Goal: Information Seeking & Learning: Learn about a topic

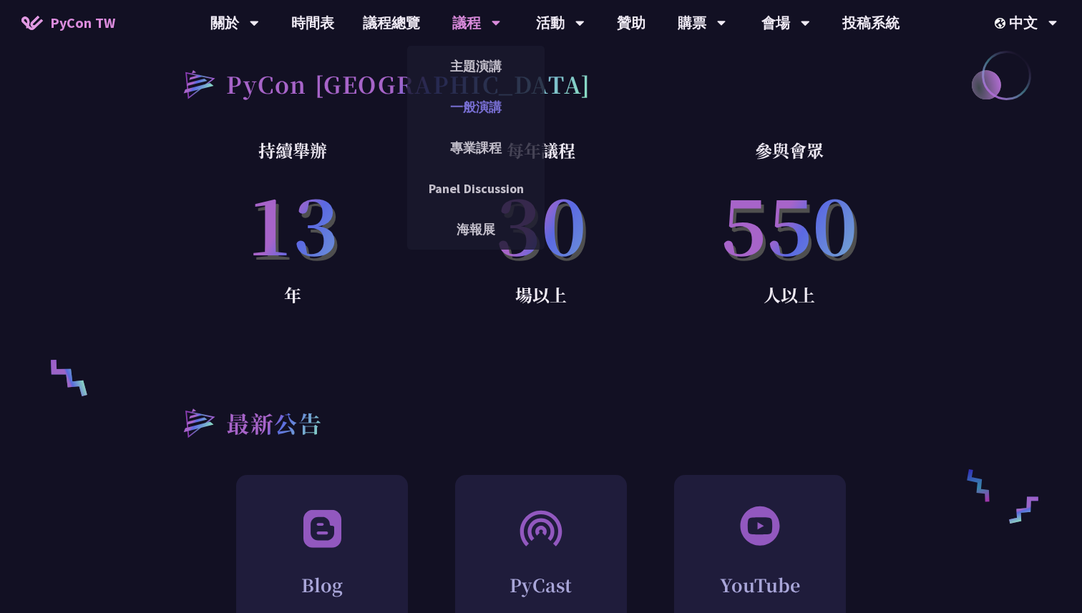
click at [494, 110] on link "一般演講" at bounding box center [475, 107] width 137 height 34
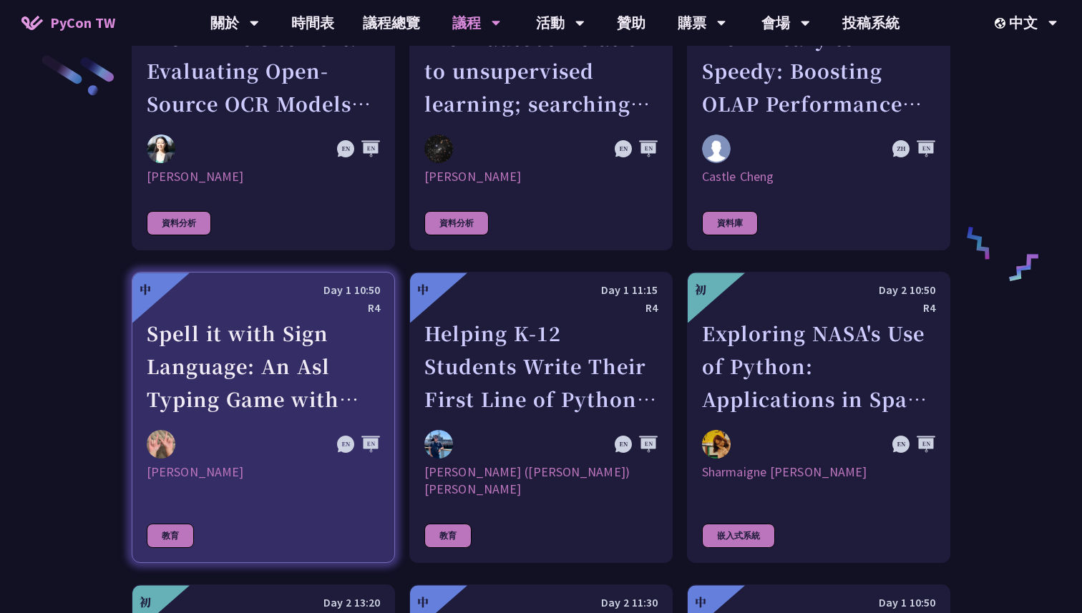
scroll to position [2334, 0]
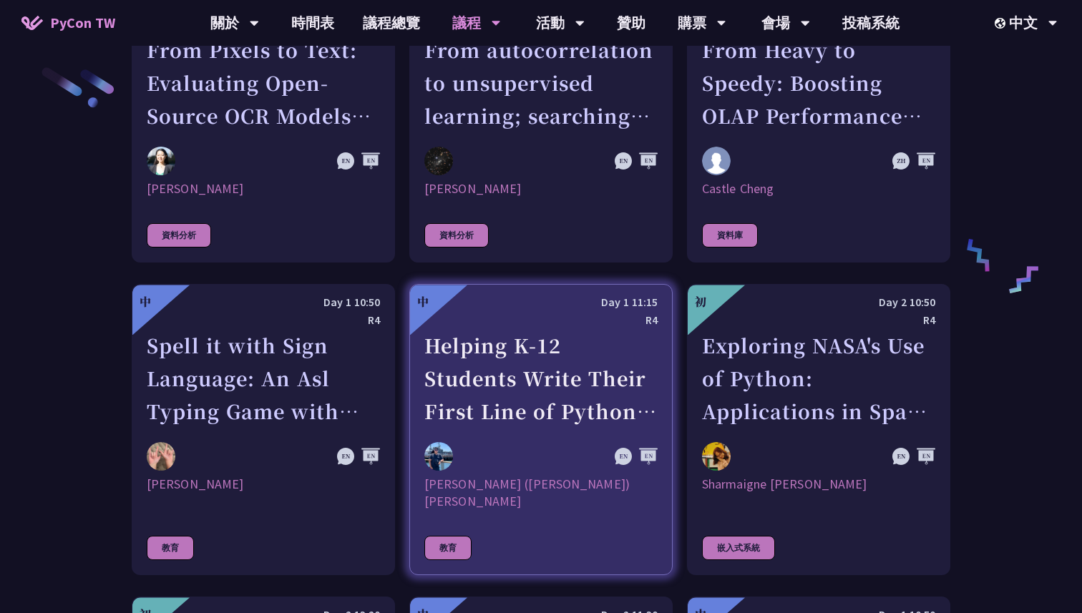
click at [472, 402] on div "Helping K-12 Students Write Their First Line of Python: Building a Game-Based L…" at bounding box center [540, 378] width 233 height 99
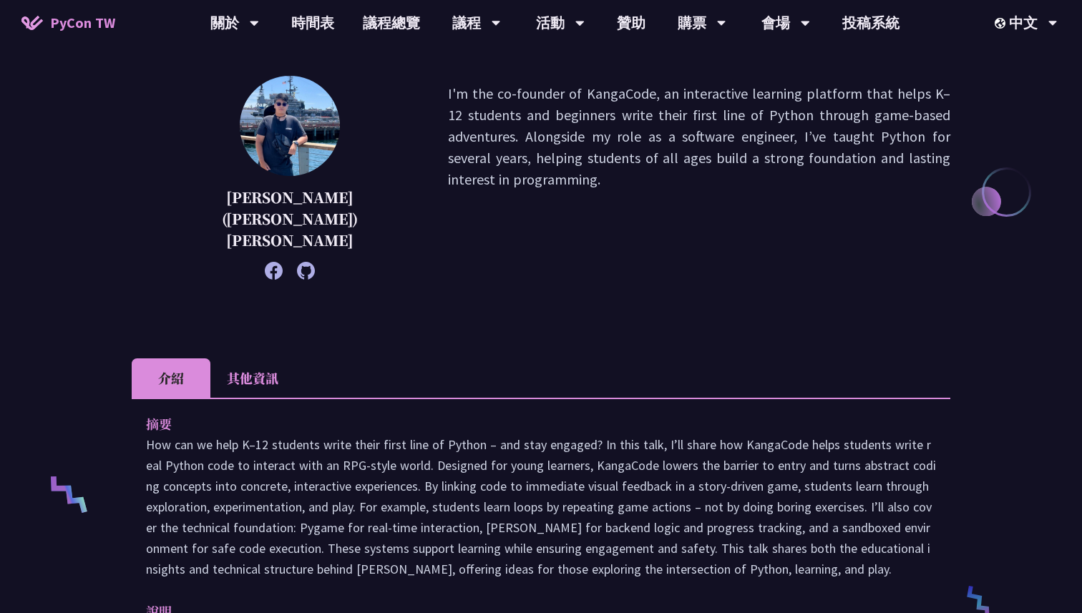
scroll to position [328, 0]
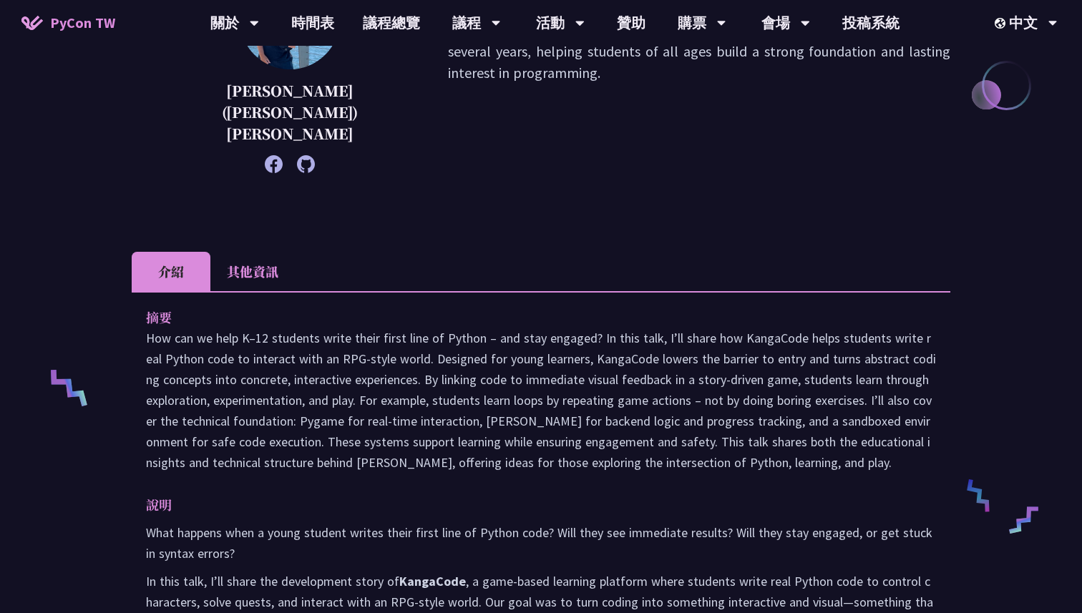
click at [146, 328] on p at bounding box center [541, 400] width 790 height 145
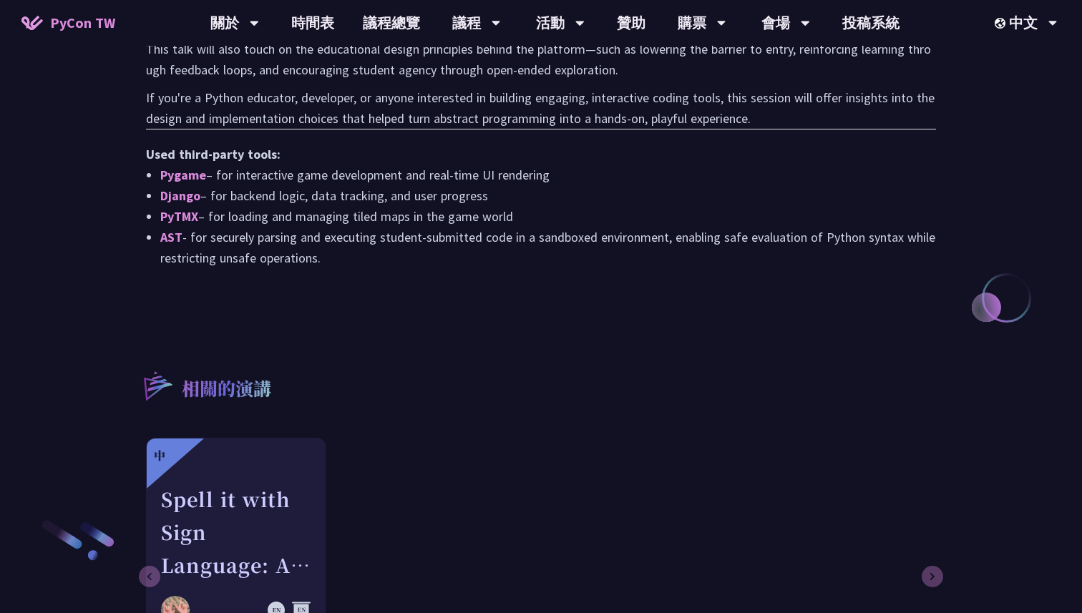
scroll to position [1433, 0]
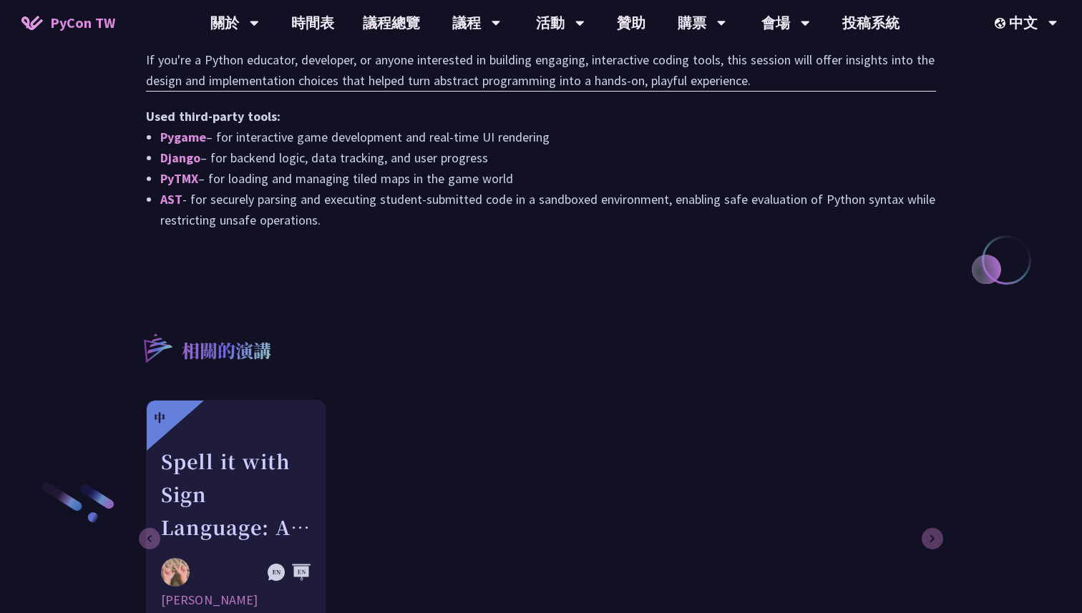
drag, startPoint x: 145, startPoint y: 303, endPoint x: 551, endPoint y: 224, distance: 413.3
copy div "lo Ips dol si amet C–76 adipisci elits doeiu tempo inci ut Labore – etd magn al…"
click at [747, 295] on div "相關的演講 中 Spell it with Sign Language: An Asl Typing Game with MediaPipe [PERSON_…" at bounding box center [541, 463] width 819 height 336
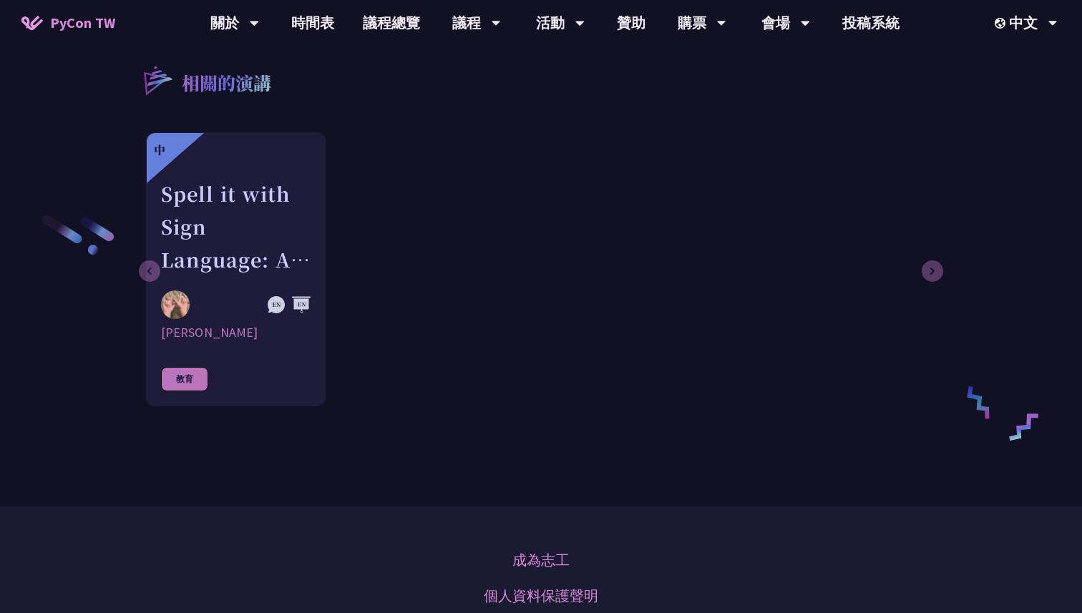
scroll to position [1601, 0]
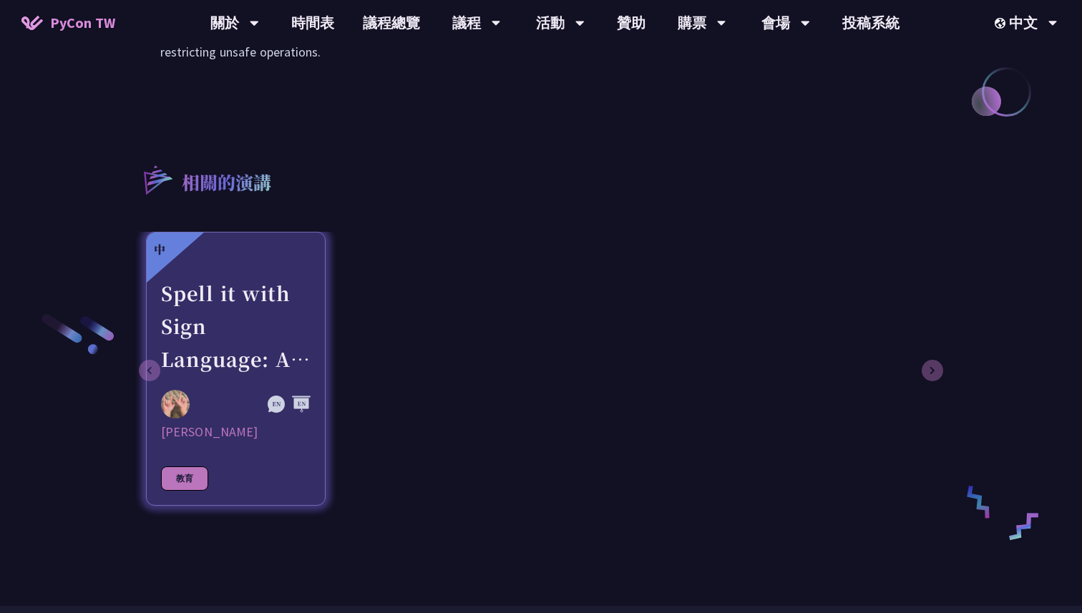
click at [271, 318] on div "Spell it with Sign Language: An Asl Typing Game with MediaPipe" at bounding box center [236, 326] width 150 height 99
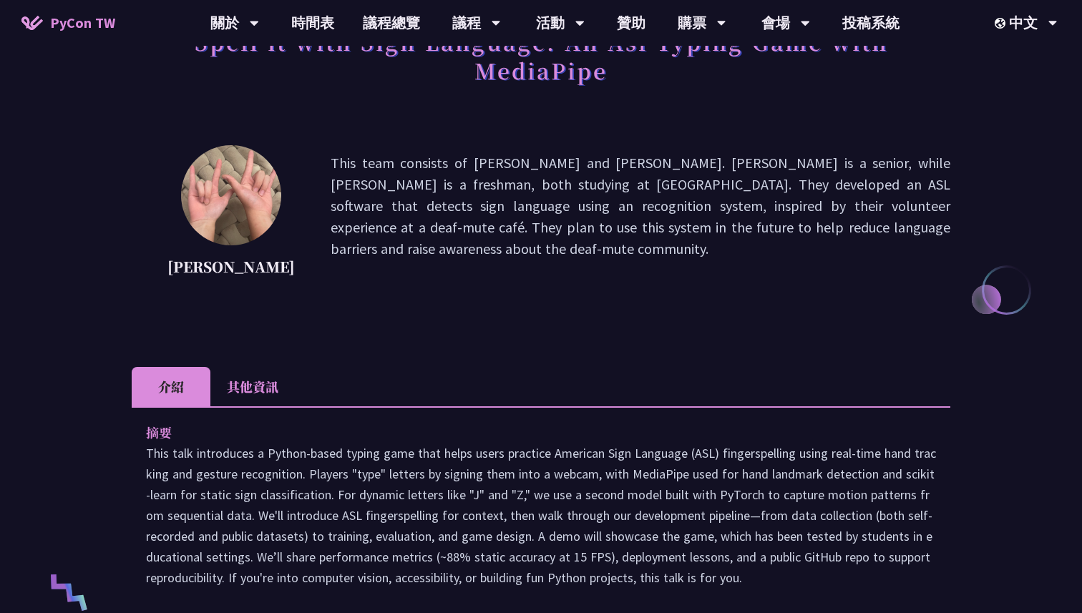
click at [260, 393] on li "其他資訊" at bounding box center [252, 386] width 84 height 39
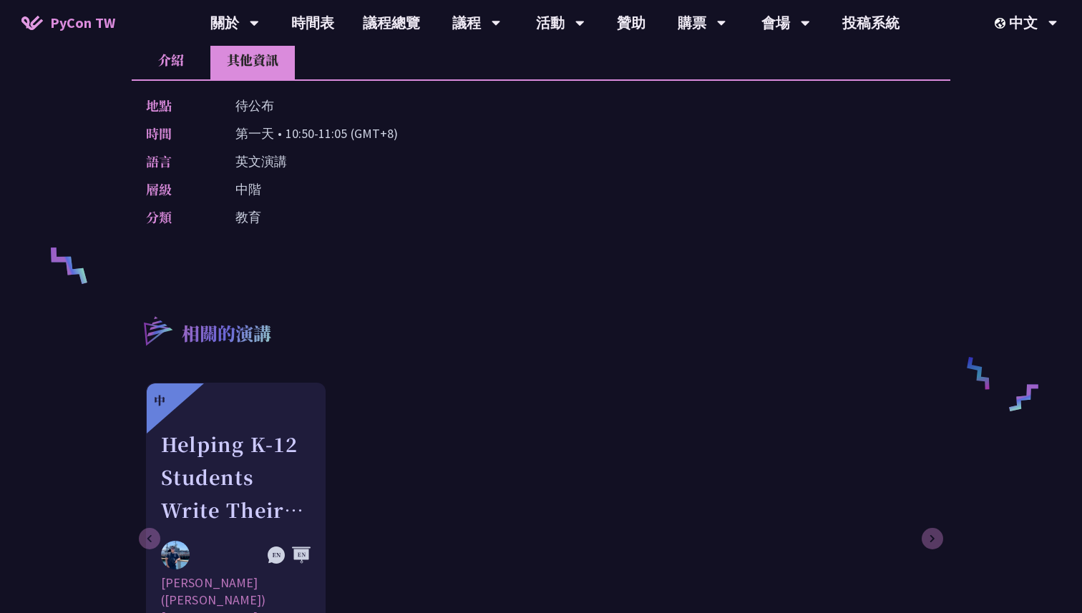
scroll to position [452, 0]
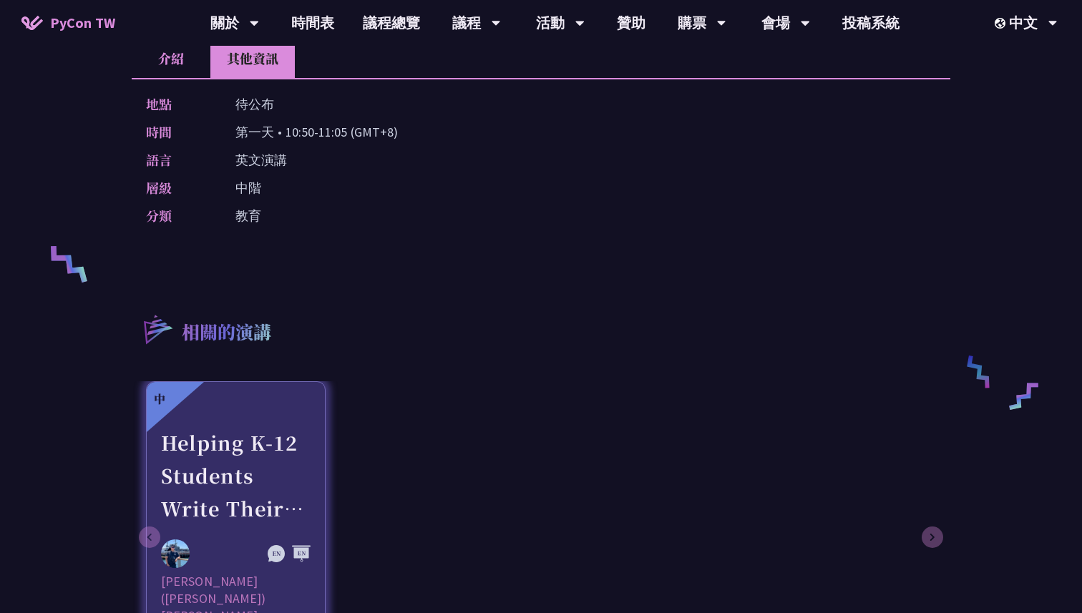
click at [255, 433] on div "Helping K-12 Students Write Their First Line of Python: Building a Game-Based L…" at bounding box center [236, 476] width 150 height 99
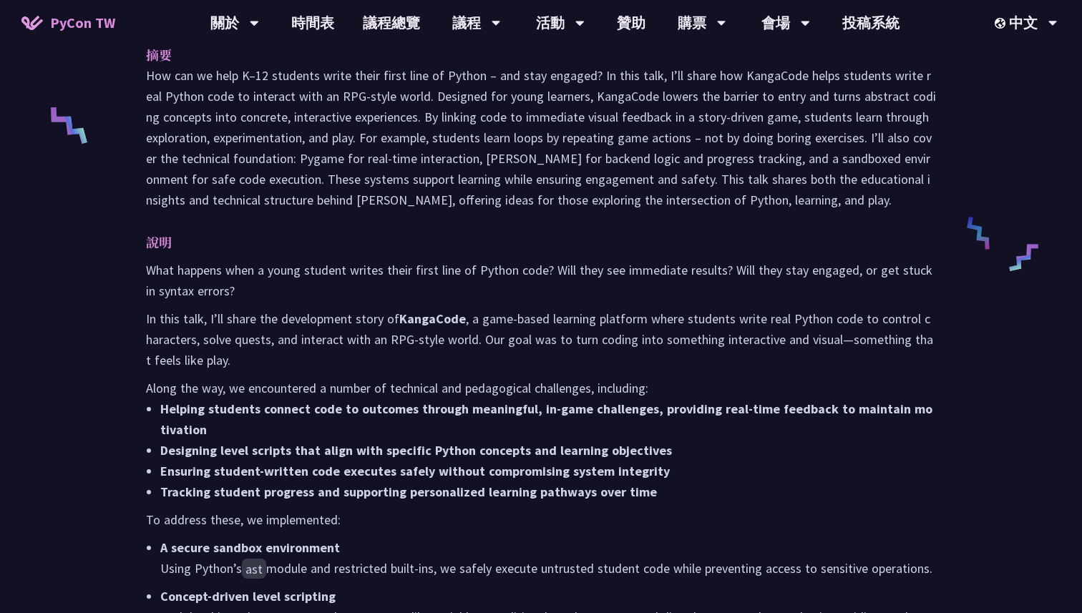
scroll to position [639, 0]
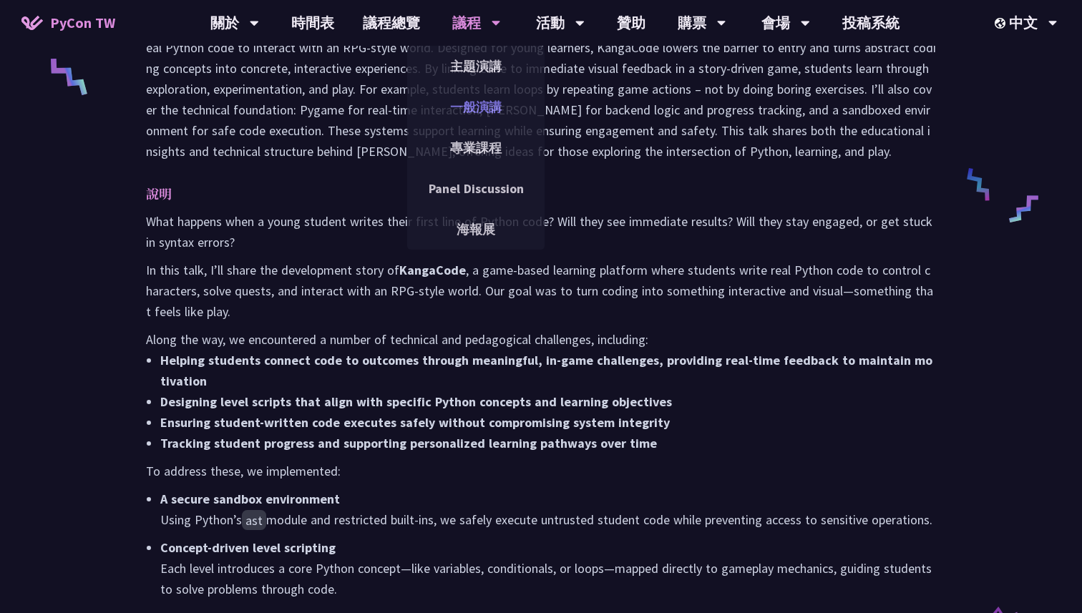
click at [489, 112] on link "一般演講" at bounding box center [475, 107] width 137 height 34
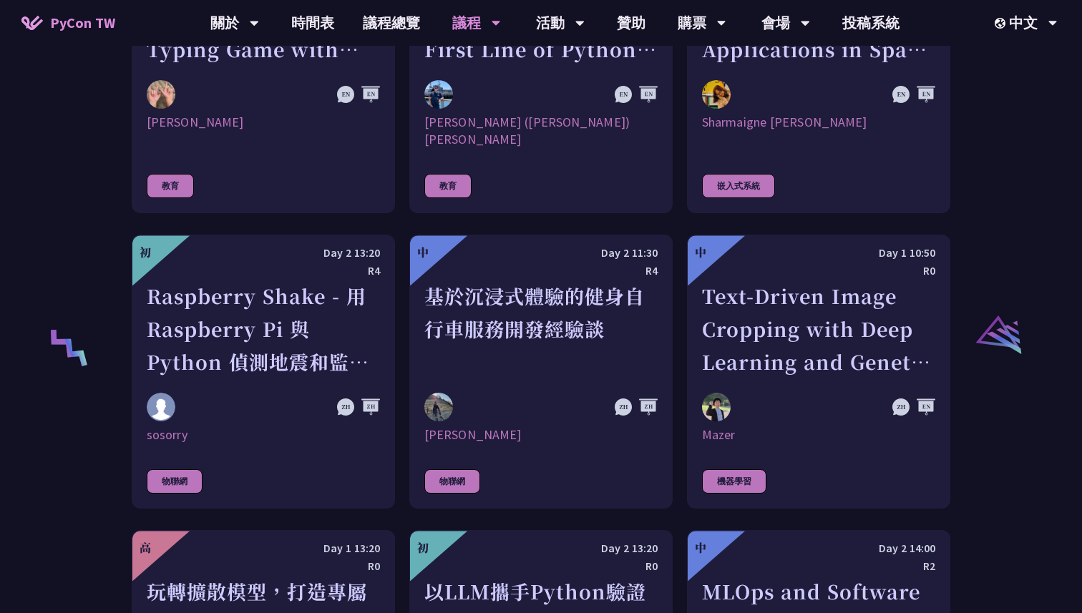
scroll to position [2684, 0]
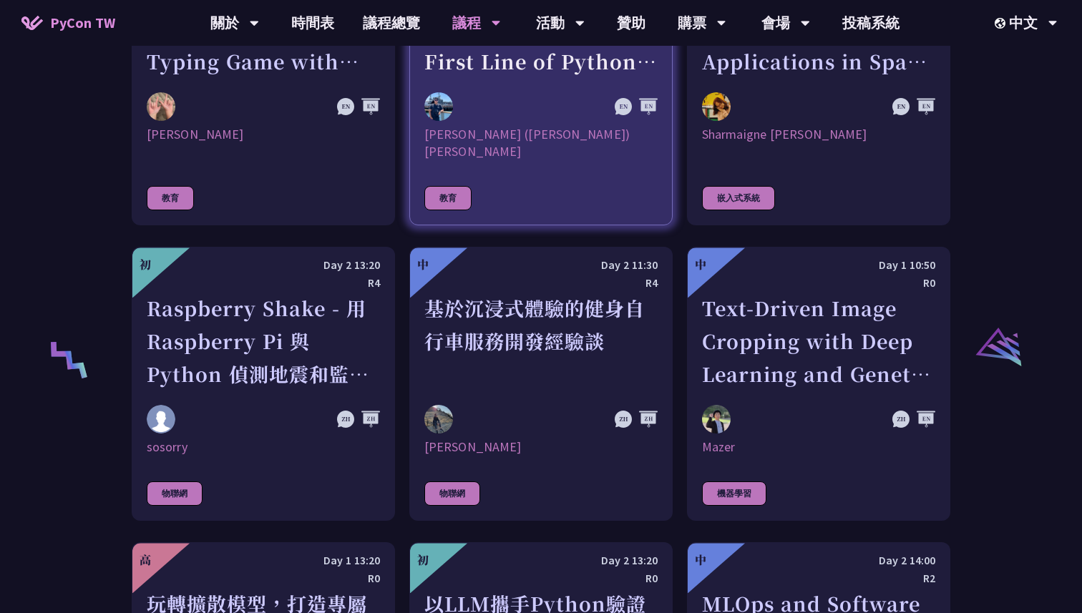
click at [532, 129] on div "[PERSON_NAME] ([PERSON_NAME]) [PERSON_NAME]" at bounding box center [540, 143] width 233 height 34
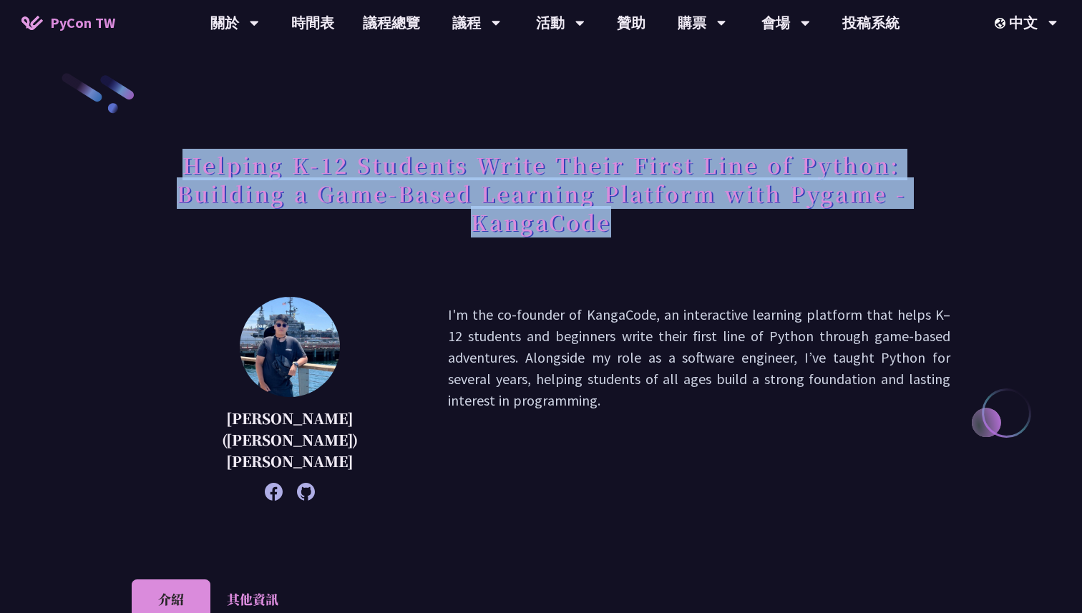
drag, startPoint x: 162, startPoint y: 145, endPoint x: 500, endPoint y: 253, distance: 354.9
click at [500, 253] on div "Helping K-12 Students Write Their First Line of Python: Building a Game-Based L…" at bounding box center [541, 209] width 819 height 132
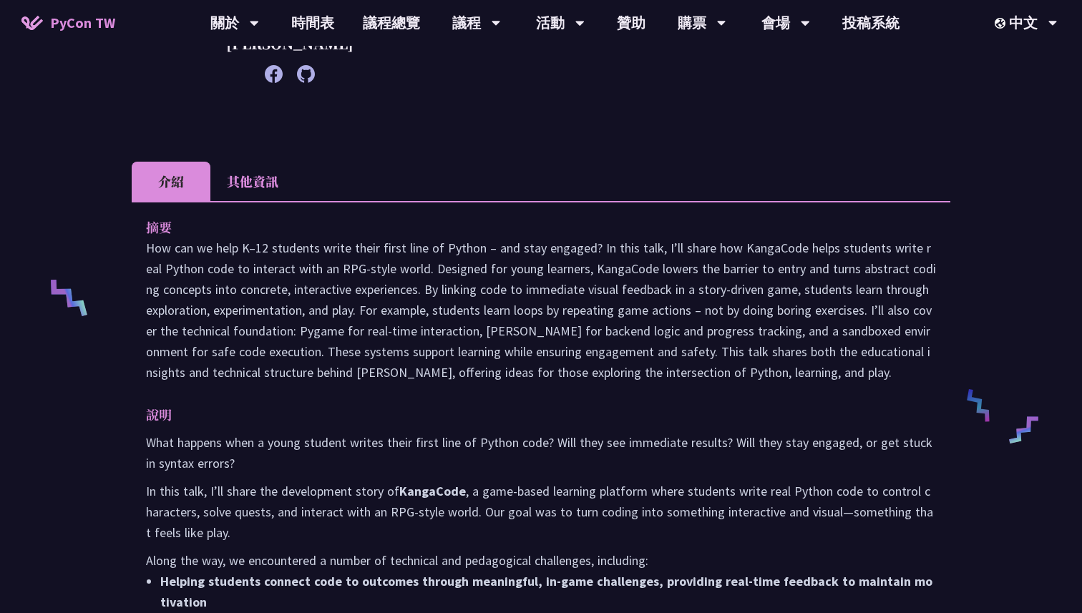
scroll to position [322, 0]
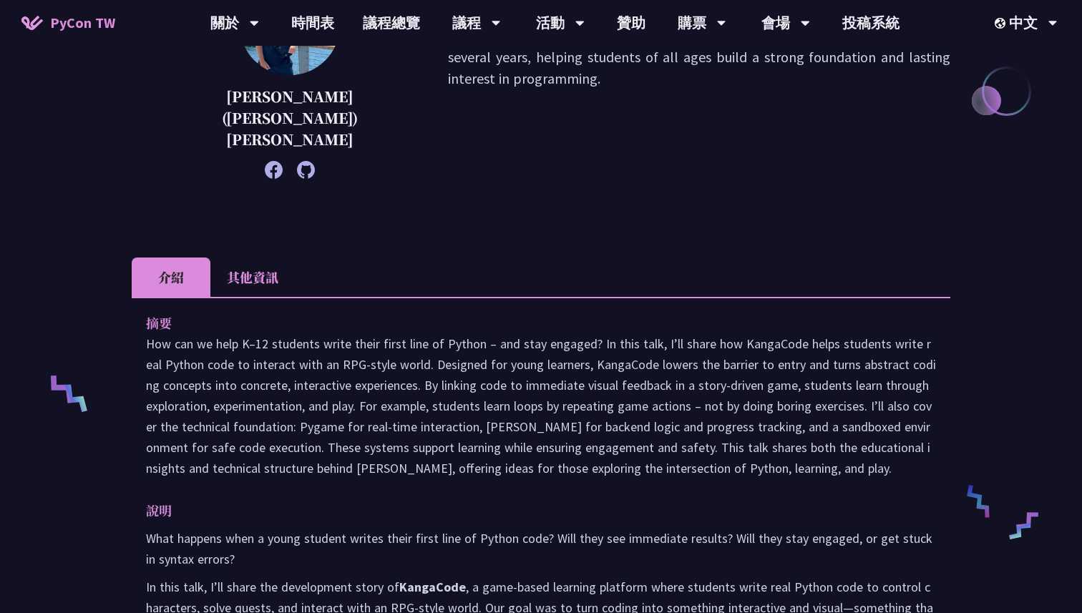
click at [260, 258] on li "其他資訊" at bounding box center [252, 277] width 84 height 39
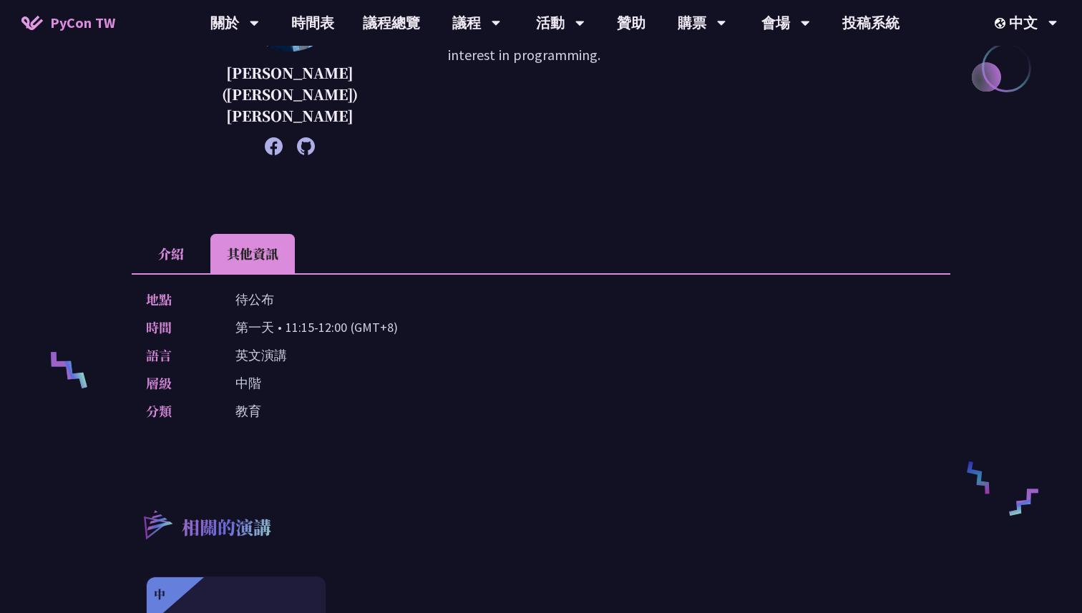
scroll to position [361, 0]
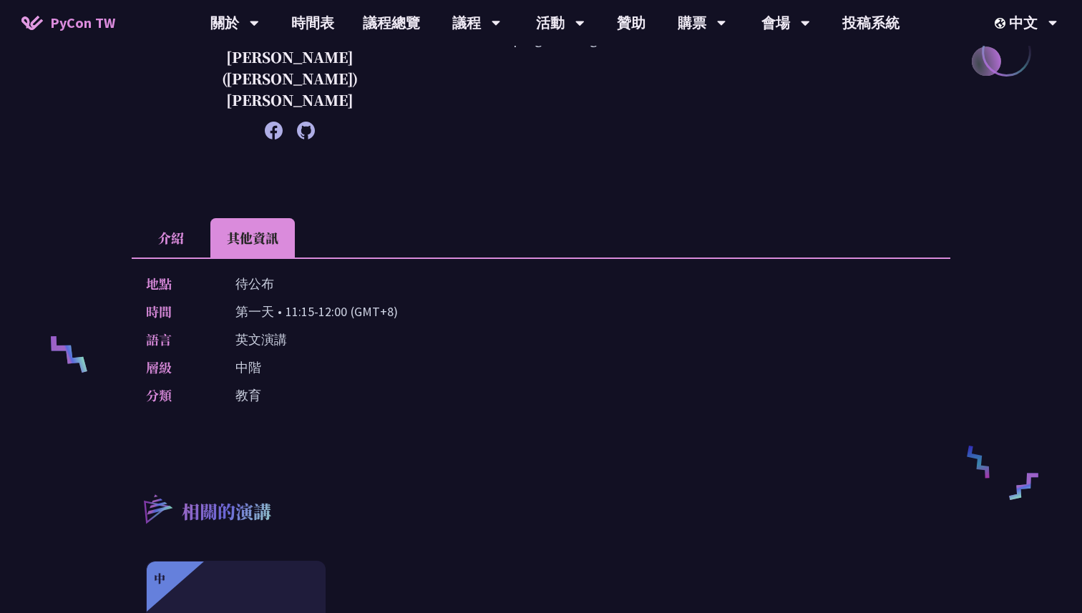
click at [176, 228] on li "介紹" at bounding box center [171, 237] width 79 height 39
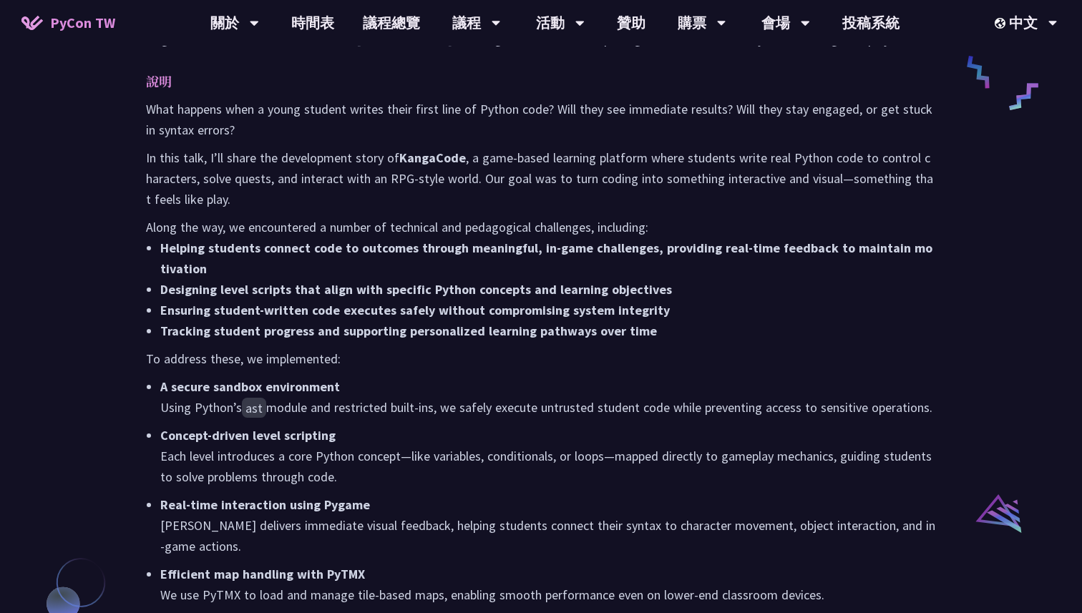
scroll to position [803, 0]
